Goal: Task Accomplishment & Management: Use online tool/utility

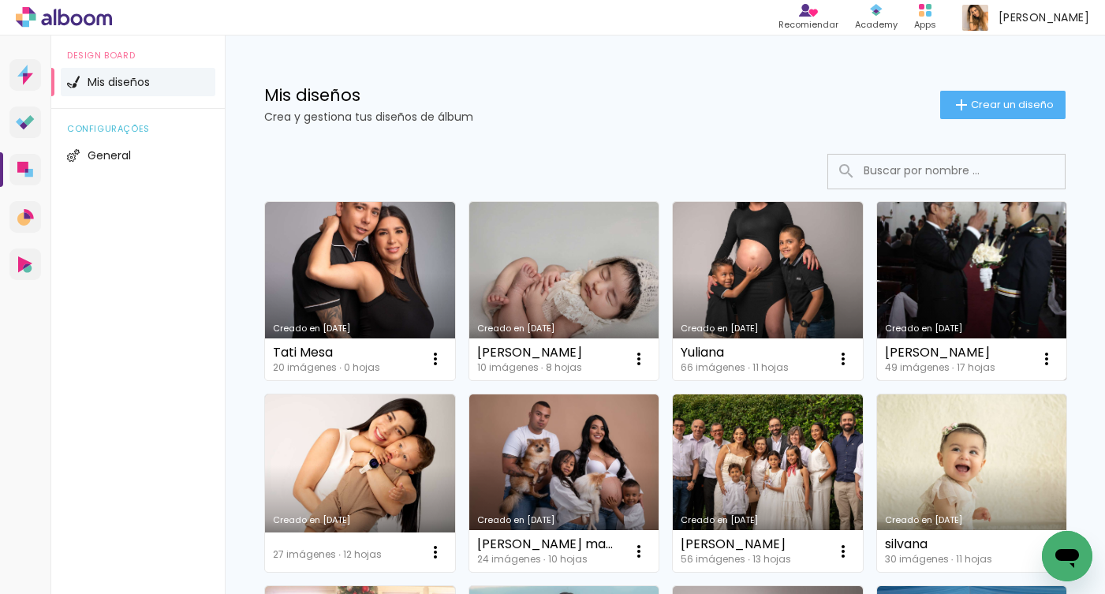
click at [930, 293] on link "Creado en [DATE]" at bounding box center [972, 291] width 190 height 178
